Goal: Information Seeking & Learning: Learn about a topic

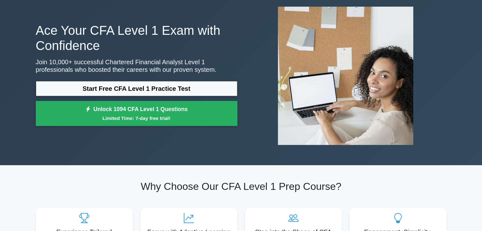
scroll to position [33, 0]
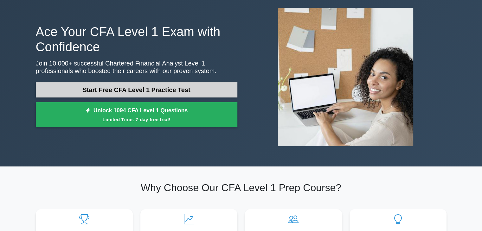
click at [205, 88] on link "Start Free CFA Level 1 Practice Test" at bounding box center [136, 89] width 201 height 15
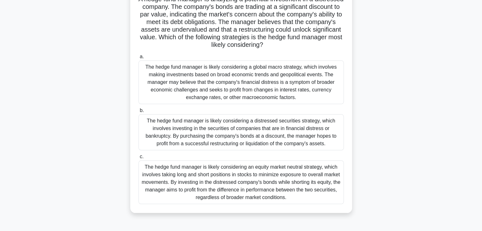
scroll to position [40, 0]
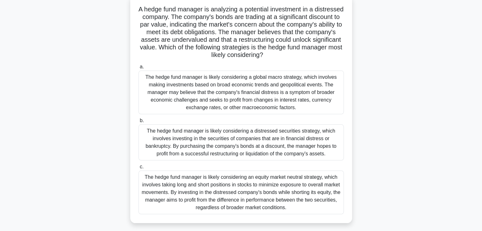
click at [163, 144] on div "The hedge fund manager is likely considering a distressed securities strategy, …" at bounding box center [240, 142] width 205 height 36
click at [138, 123] on input "b. The hedge fund manager is likely considering a distressed securities strateg…" at bounding box center [138, 121] width 0 height 4
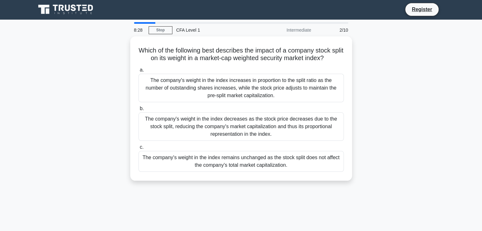
scroll to position [0, 0]
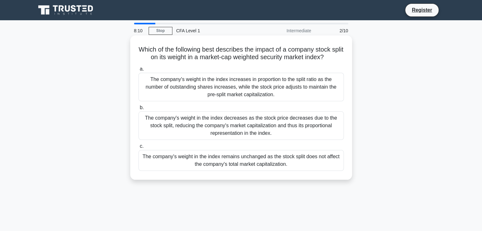
click at [166, 166] on div "The company's weight in the index remains unchanged as the stock split does not…" at bounding box center [240, 160] width 205 height 21
click at [138, 149] on input "c. The company's weight in the index remains unchanged as the stock split does …" at bounding box center [138, 146] width 0 height 4
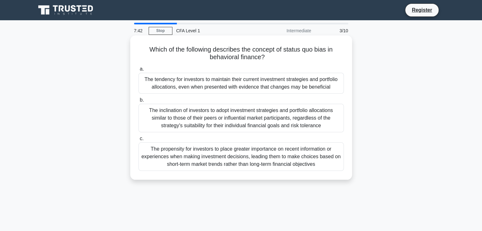
click at [204, 84] on div "The tendency for investors to maintain their current investment strategies and …" at bounding box center [240, 83] width 205 height 21
click at [138, 71] on input "a. The tendency for investors to maintain their current investment strategies a…" at bounding box center [138, 69] width 0 height 4
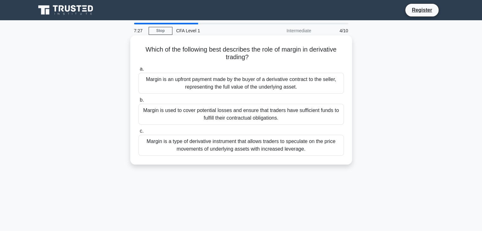
click at [237, 118] on div "Margin is used to cover potential losses and ensure that traders have sufficien…" at bounding box center [240, 114] width 205 height 21
click at [138, 102] on input "b. Margin is used to cover potential losses and ensure that traders have suffic…" at bounding box center [138, 100] width 0 height 4
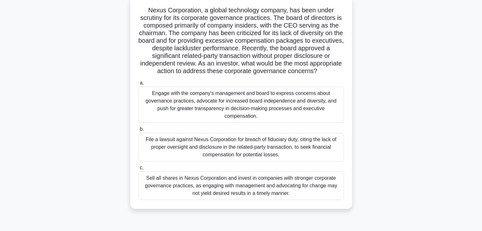
scroll to position [40, 0]
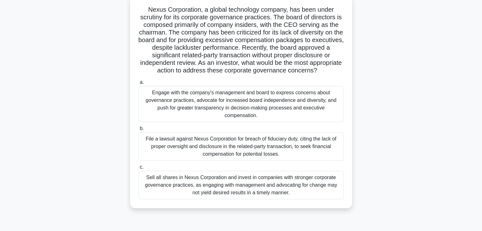
click at [169, 185] on div "Sell all shares in Nexus Corporation and invest in companies with stronger corp…" at bounding box center [240, 185] width 205 height 29
click at [138, 169] on input "c. Sell all shares in Nexus Corporation and invest in companies with stronger c…" at bounding box center [138, 167] width 0 height 4
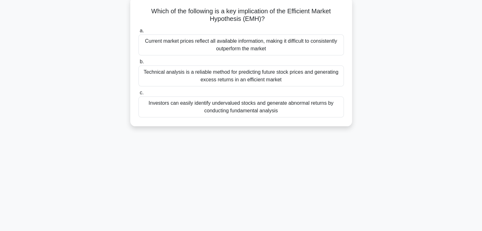
scroll to position [0, 0]
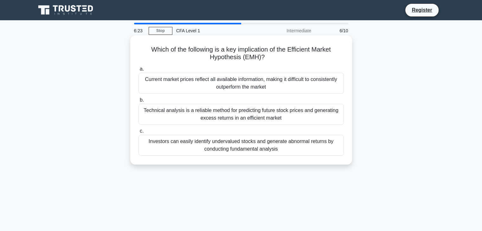
click at [225, 81] on div "Current market prices reflect all available information, making it difficult to…" at bounding box center [240, 83] width 205 height 21
click at [138, 71] on input "a. Current market prices reflect all available information, making it difficult…" at bounding box center [138, 69] width 0 height 4
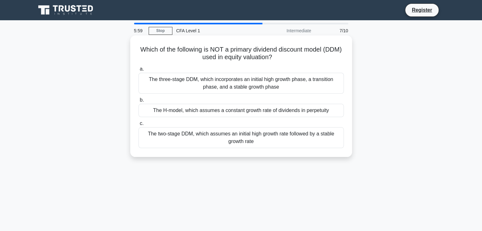
drag, startPoint x: 234, startPoint y: 52, endPoint x: 297, endPoint y: 50, distance: 62.1
drag, startPoint x: 297, startPoint y: 50, endPoint x: 275, endPoint y: 48, distance: 21.3
click at [275, 48] on h5 "Which of the following is NOT a primary dividend discount model (DDM) used in e…" at bounding box center [241, 54] width 207 height 16
drag, startPoint x: 275, startPoint y: 48, endPoint x: 316, endPoint y: 45, distance: 40.9
click at [316, 46] on h5 "Which of the following is NOT a primary dividend discount model (DDM) used in e…" at bounding box center [241, 54] width 207 height 16
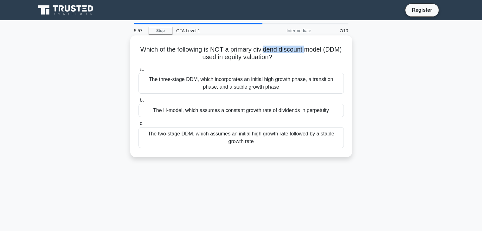
click at [282, 50] on h5 "Which of the following is NOT a primary dividend discount model (DDM) used in e…" at bounding box center [241, 54] width 207 height 16
click at [212, 83] on div "The three-stage DDM, which incorporates an initial high growth phase, a transit…" at bounding box center [240, 83] width 205 height 21
click at [138, 71] on input "a. The three-stage DDM, which incorporates an initial high growth phase, a tran…" at bounding box center [138, 69] width 0 height 4
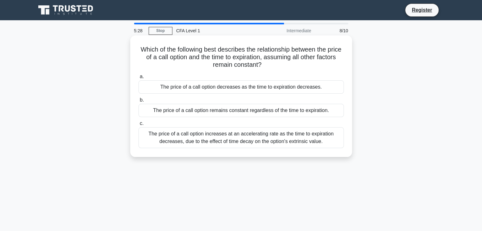
click at [146, 87] on div "The price of a call option decreases as the time to expiration decreases." at bounding box center [240, 86] width 205 height 13
click at [138, 79] on input "a. The price of a call option decreases as the time to expiration decreases." at bounding box center [138, 77] width 0 height 4
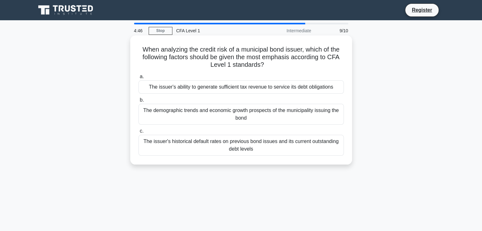
click at [180, 88] on div "The issuer's ability to generate sufficient tax revenue to service its debt obl…" at bounding box center [240, 86] width 205 height 13
click at [138, 79] on input "a. The issuer's ability to generate sufficient tax revenue to service its debt …" at bounding box center [138, 77] width 0 height 4
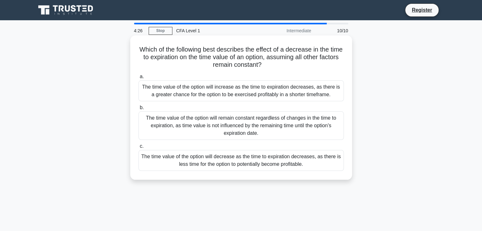
click at [181, 162] on div "The time value of the option will decrease as the time to expiration decreases,…" at bounding box center [240, 160] width 205 height 21
click at [138, 149] on input "c. The time value of the option will decrease as the time to expiration decreas…" at bounding box center [138, 146] width 0 height 4
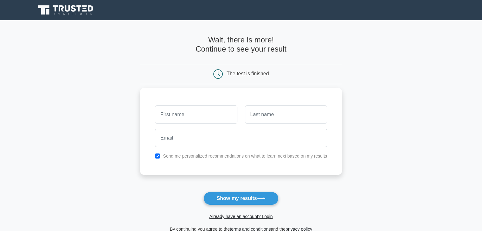
type input "d"
type input "Thong"
type input "Srijam"
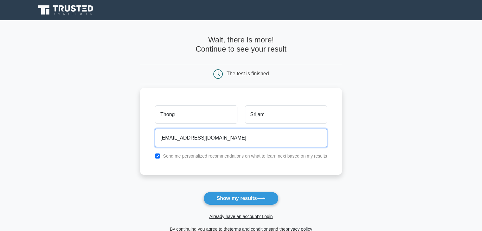
type input "tateshareyou@gmail.com"
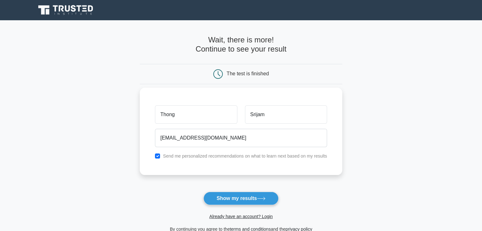
click at [213, 157] on label "Send me personalized recommendations on what to learn next based on my results" at bounding box center [245, 156] width 164 height 5
click at [158, 155] on input "checkbox" at bounding box center [157, 156] width 5 height 5
checkbox input "false"
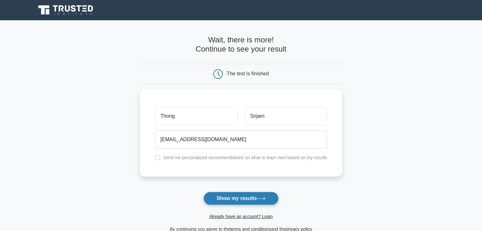
click at [237, 202] on button "Show my results" at bounding box center [240, 198] width 75 height 13
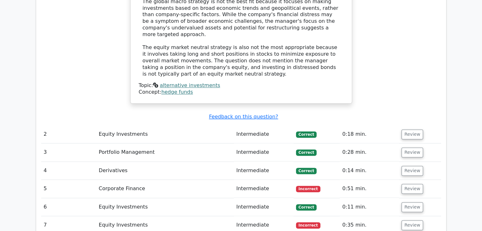
scroll to position [845, 0]
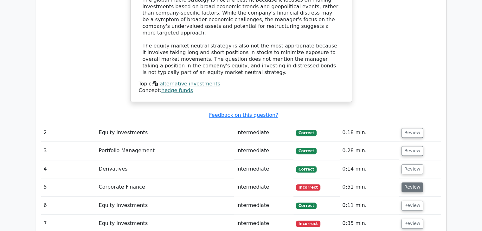
click at [406, 182] on button "Review" at bounding box center [412, 187] width 22 height 10
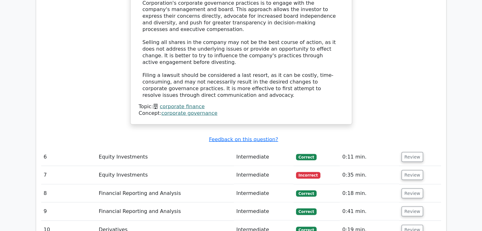
scroll to position [1277, 0]
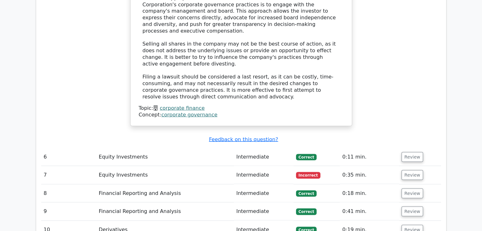
click at [409, 166] on td "Review" at bounding box center [420, 175] width 42 height 18
click at [409, 170] on button "Review" at bounding box center [412, 175] width 22 height 10
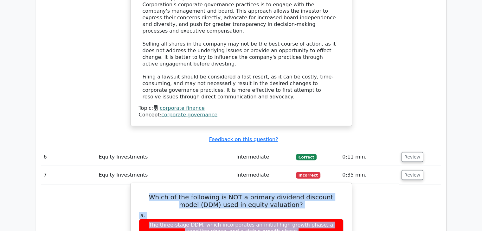
scroll to position [1282, 0]
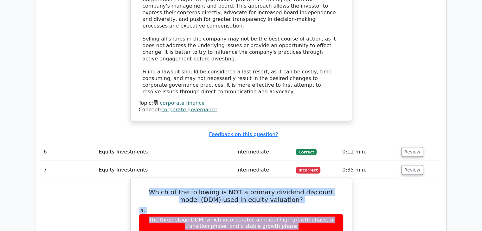
click at [340, 214] on div "The three-stage DDM, which incorporates an initial high growth phase, a transit…" at bounding box center [241, 223] width 205 height 19
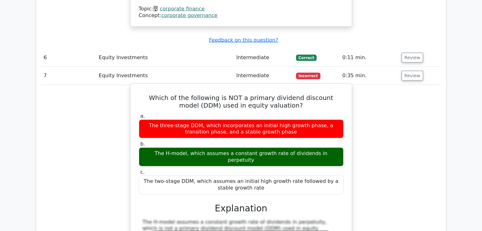
scroll to position [1376, 0]
